Goal: Task Accomplishment & Management: Complete application form

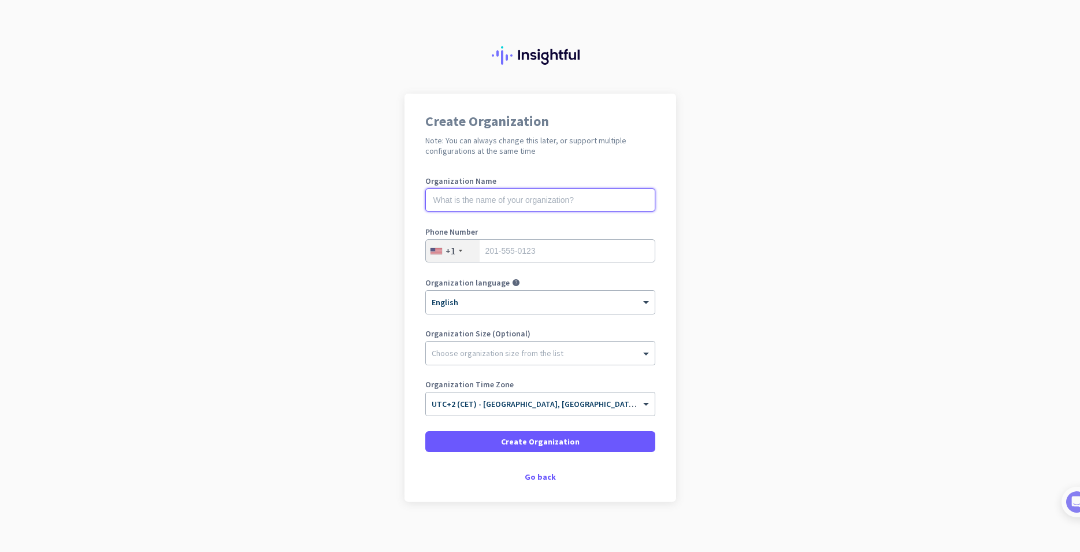
click at [512, 200] on input "text" at bounding box center [540, 199] width 230 height 23
click at [452, 248] on div "+1" at bounding box center [453, 251] width 54 height 22
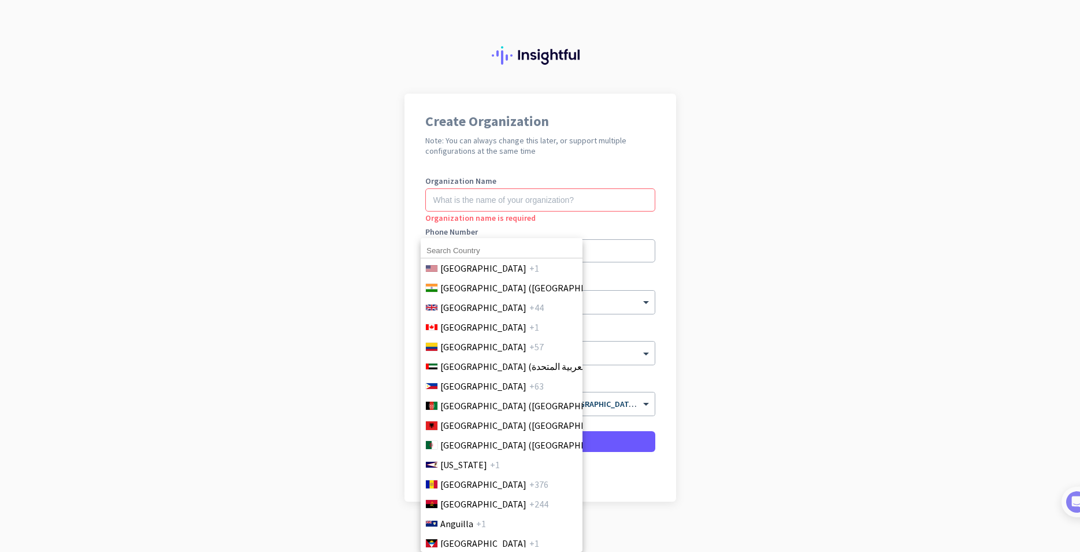
click at [475, 187] on div at bounding box center [540, 276] width 1080 height 552
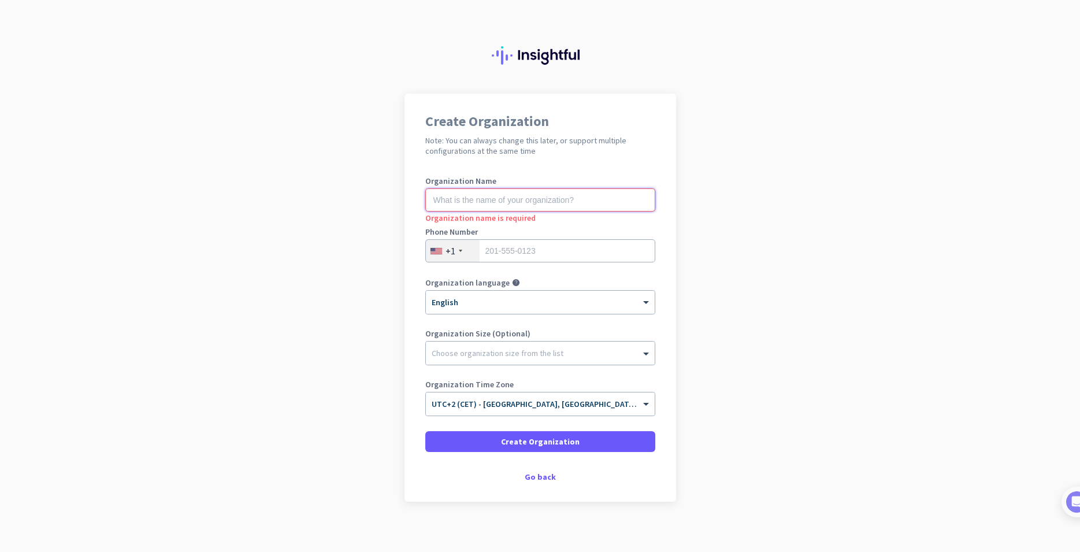
click at [472, 199] on input "text" at bounding box center [540, 199] width 230 height 23
type input "Eva Champion"
click at [440, 250] on div "+1" at bounding box center [453, 251] width 54 height 22
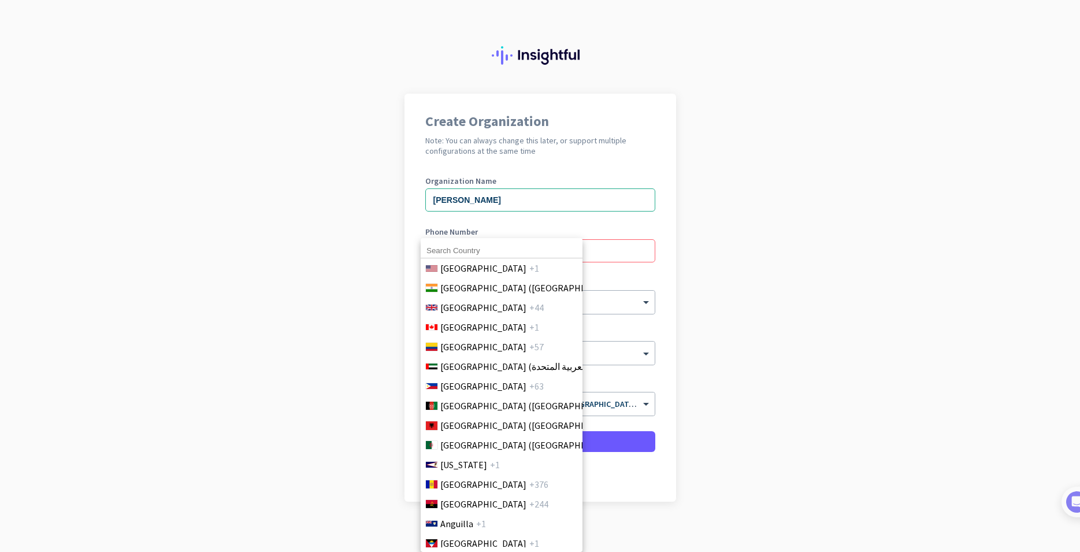
click at [441, 250] on input at bounding box center [501, 250] width 162 height 15
type input "3"
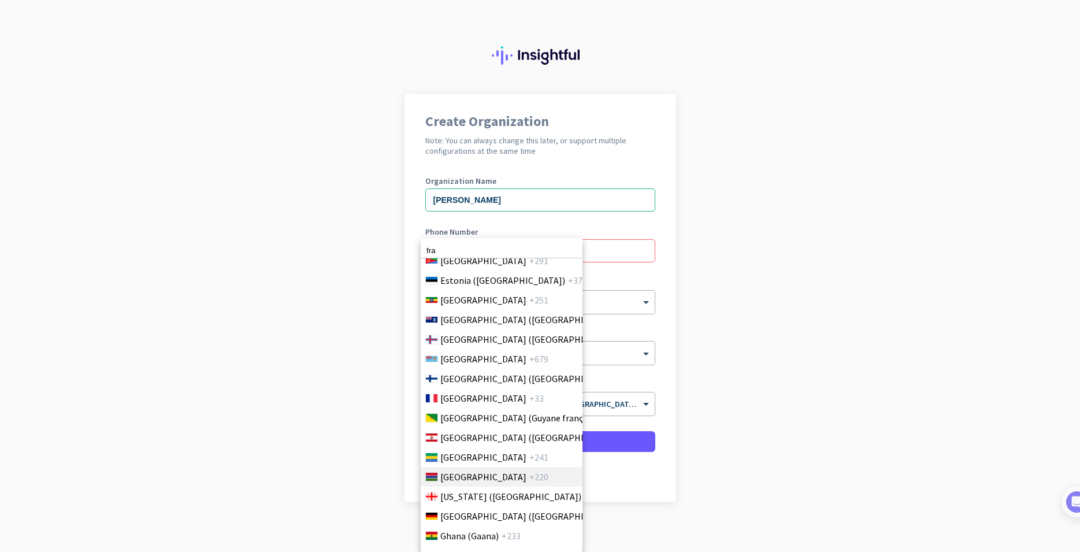
scroll to position [1442, 0]
type input "fra"
click at [461, 400] on span "France" at bounding box center [483, 397] width 86 height 14
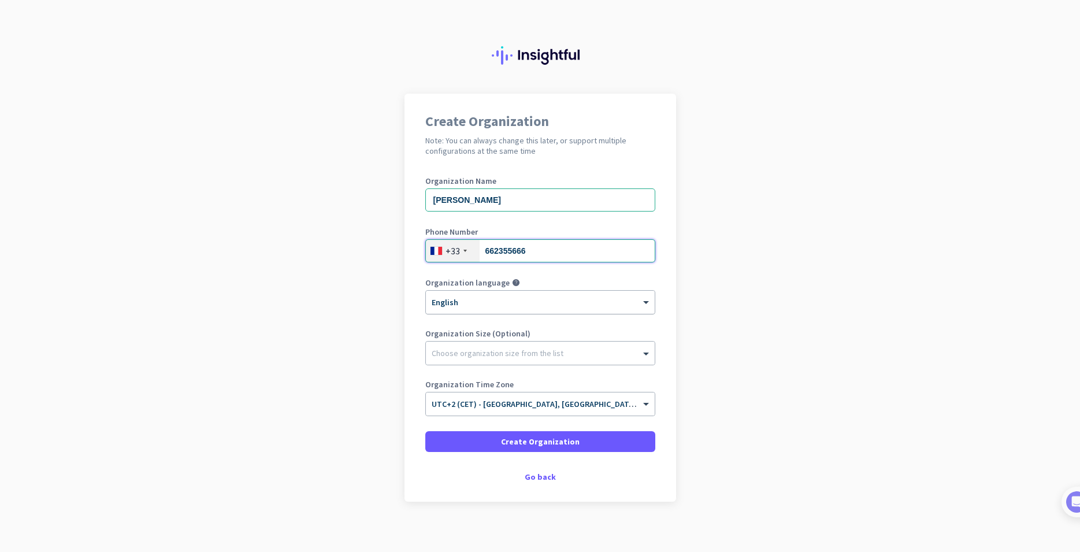
type input "662355666"
click at [541, 302] on div at bounding box center [540, 298] width 229 height 10
click at [521, 350] on div at bounding box center [540, 350] width 229 height 12
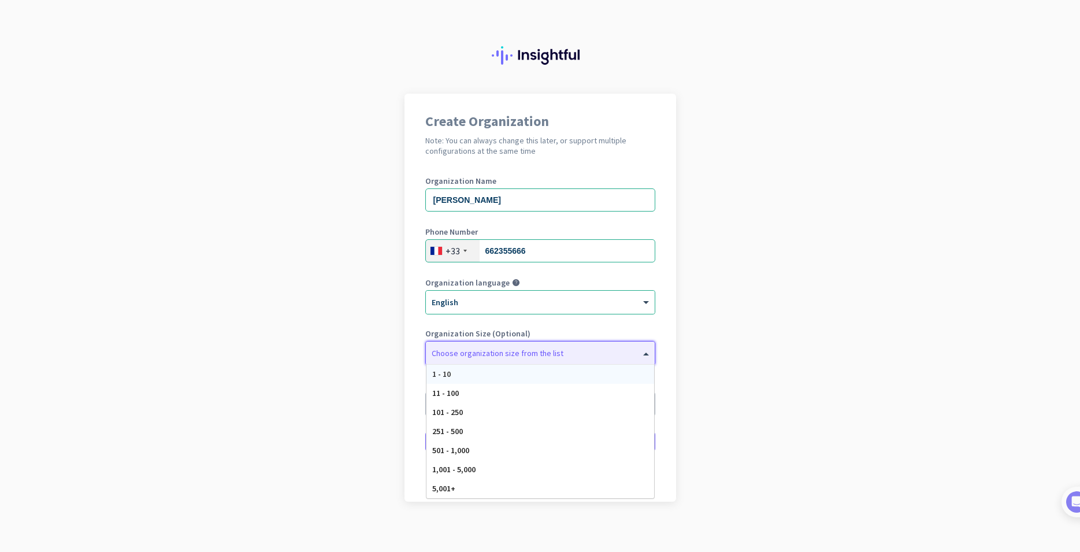
click at [510, 370] on div "1 - 10" at bounding box center [540, 373] width 228 height 19
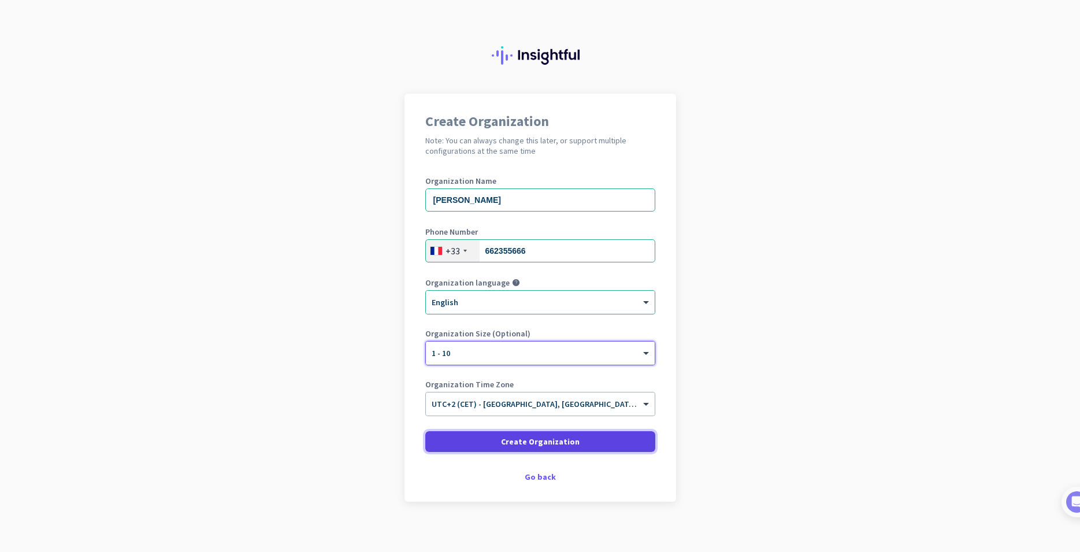
click at [514, 444] on span "Create Organization" at bounding box center [540, 442] width 79 height 12
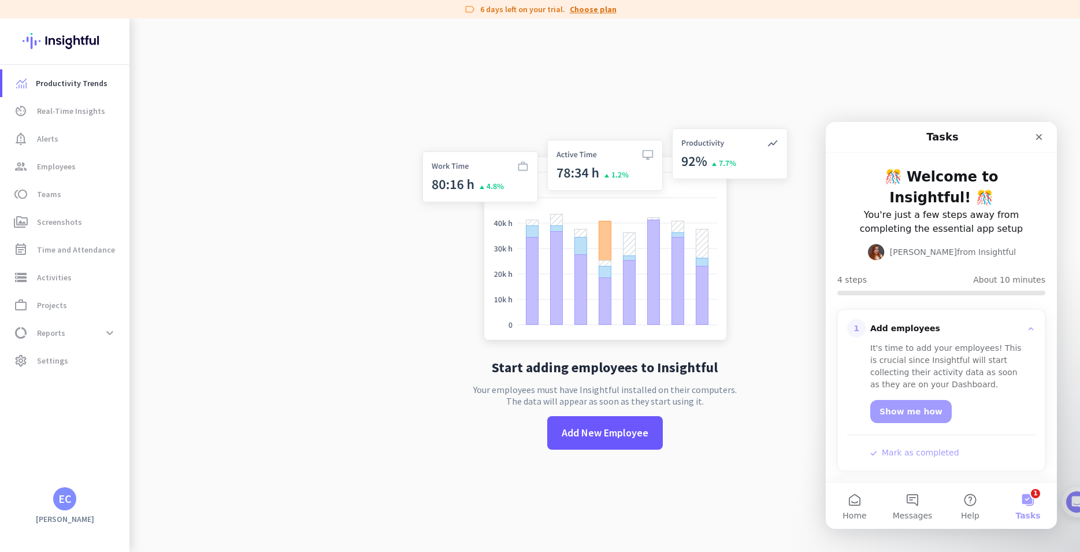
click at [583, 9] on link "Choose plan" at bounding box center [593, 9] width 47 height 12
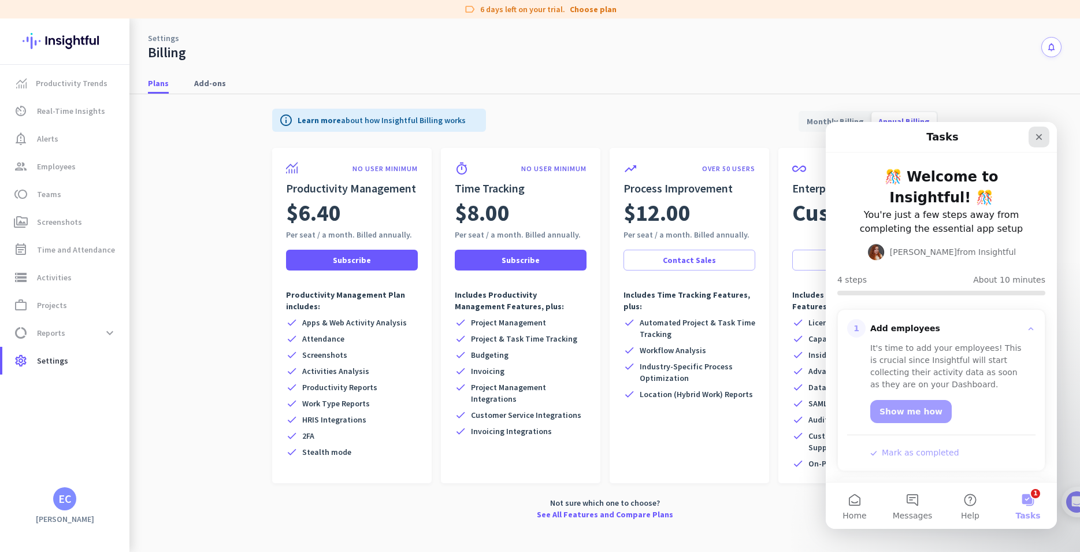
click at [1039, 139] on icon "Close" at bounding box center [1038, 136] width 9 height 9
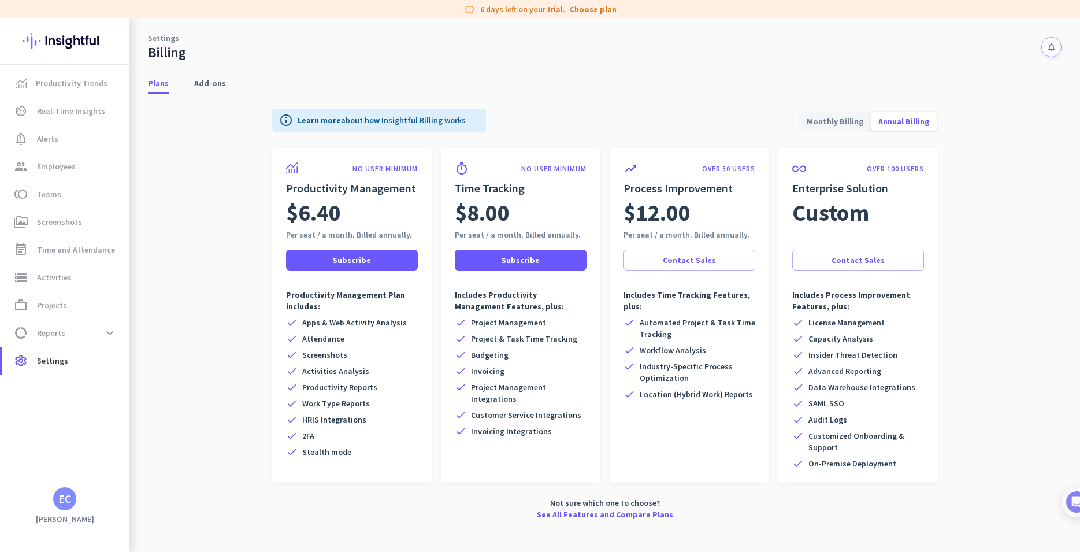
click at [64, 494] on div "EC" at bounding box center [64, 499] width 13 height 12
click at [109, 472] on span "Sign out" at bounding box center [126, 476] width 70 height 10
